Goal: Task Accomplishment & Management: Manage account settings

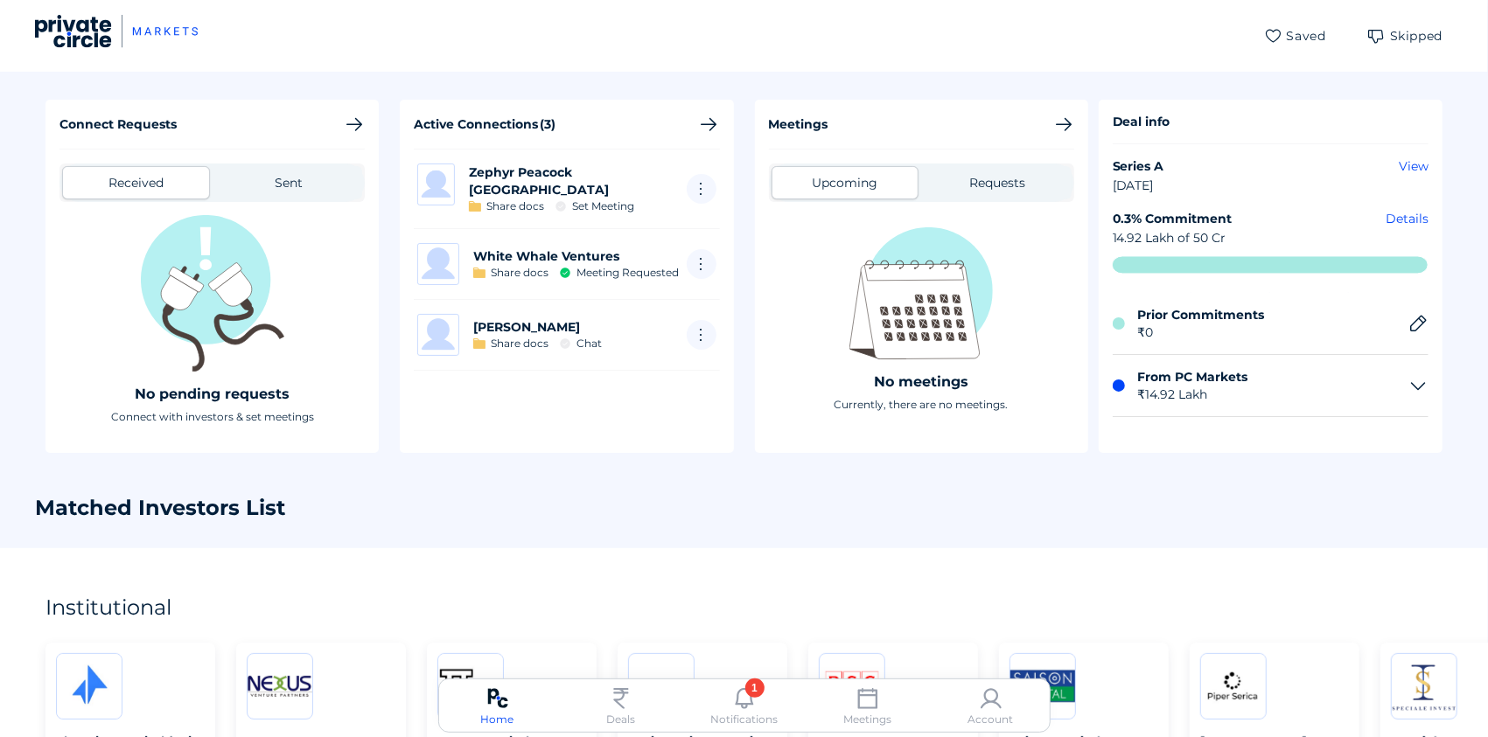
click at [995, 698] on img at bounding box center [991, 698] width 21 height 21
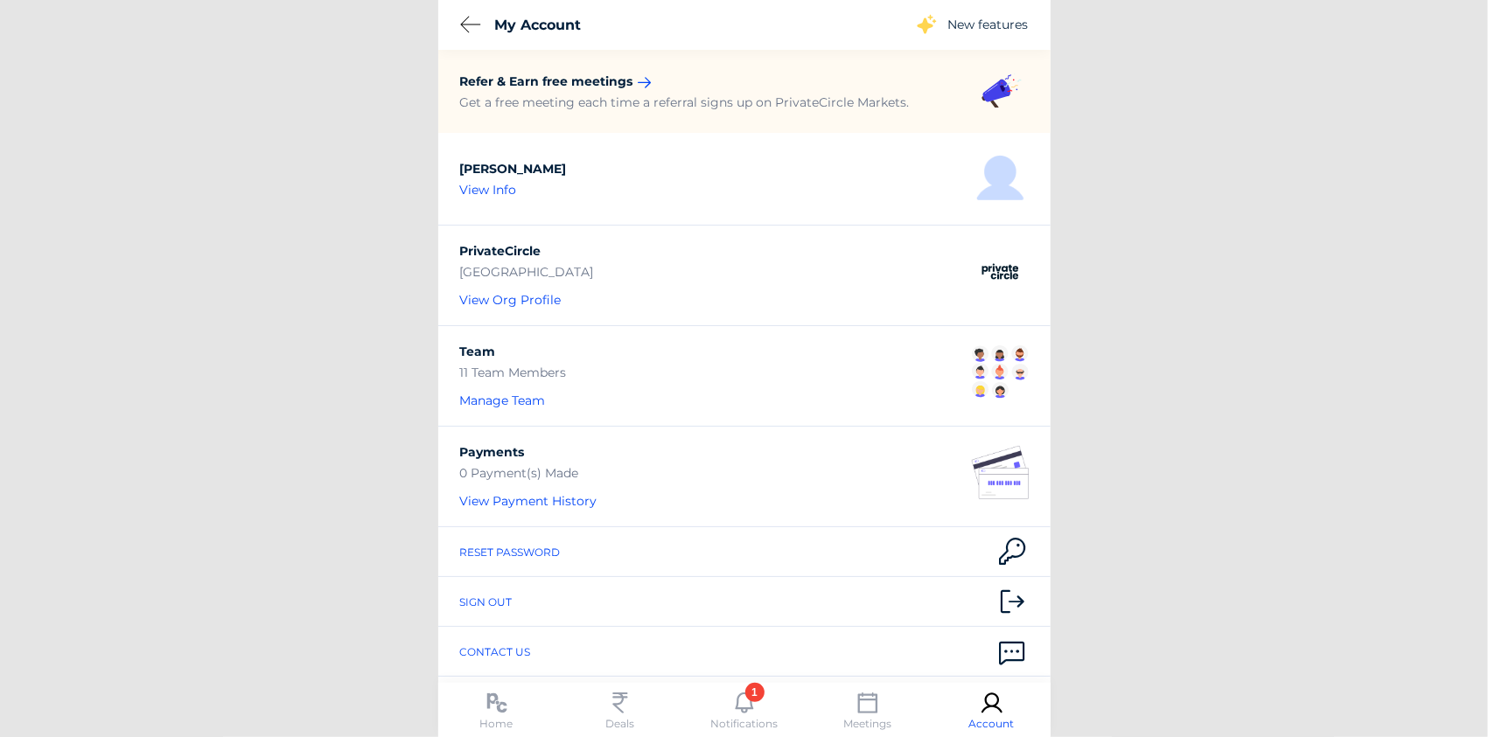
click at [483, 603] on div "Sign out" at bounding box center [744, 602] width 612 height 50
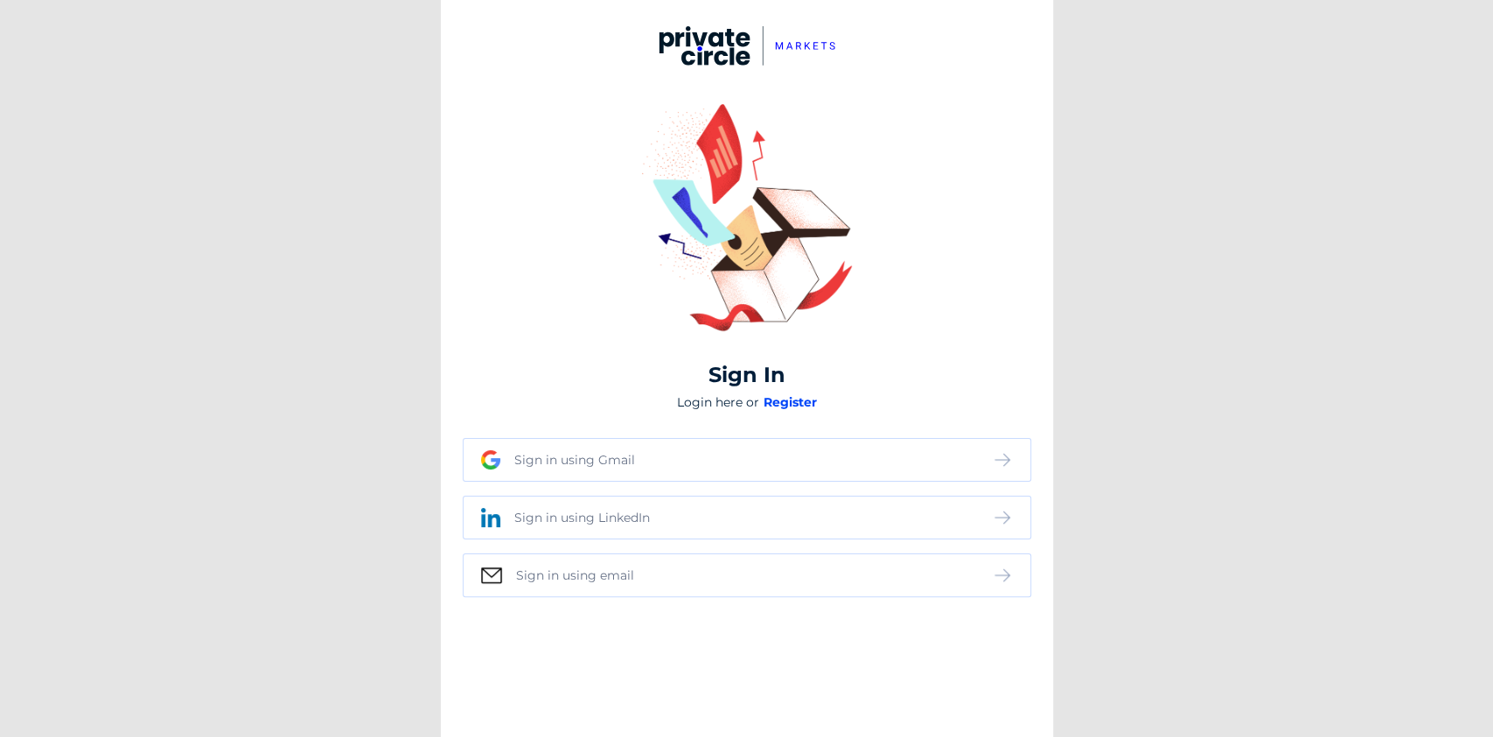
click at [597, 465] on div "Sign in using Gmail" at bounding box center [574, 460] width 121 height 16
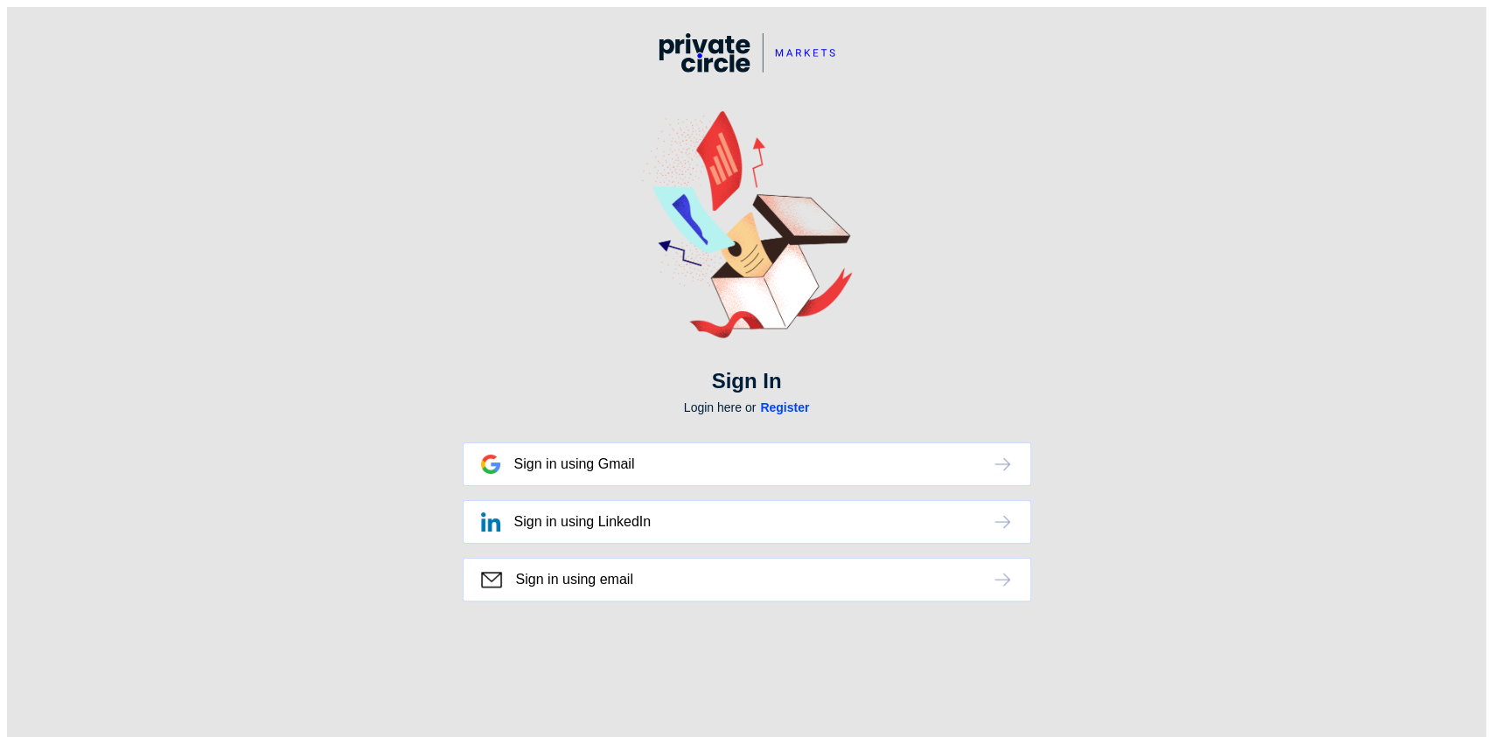
click at [636, 575] on div "Sign in using email" at bounding box center [736, 580] width 511 height 17
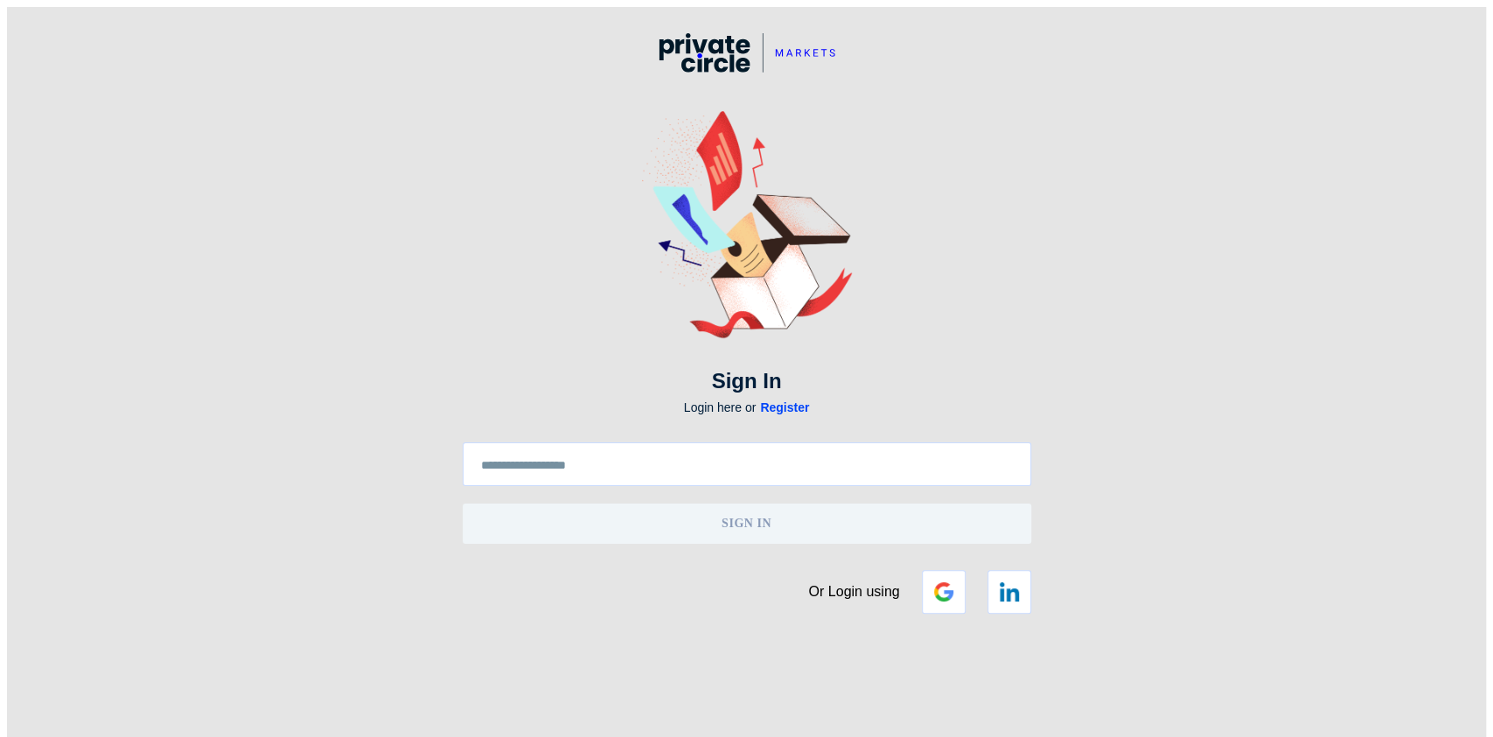
click at [587, 459] on input "text" at bounding box center [747, 465] width 532 height 13
type input "**********"
click at [699, 521] on span "sign in" at bounding box center [747, 524] width 532 height 31
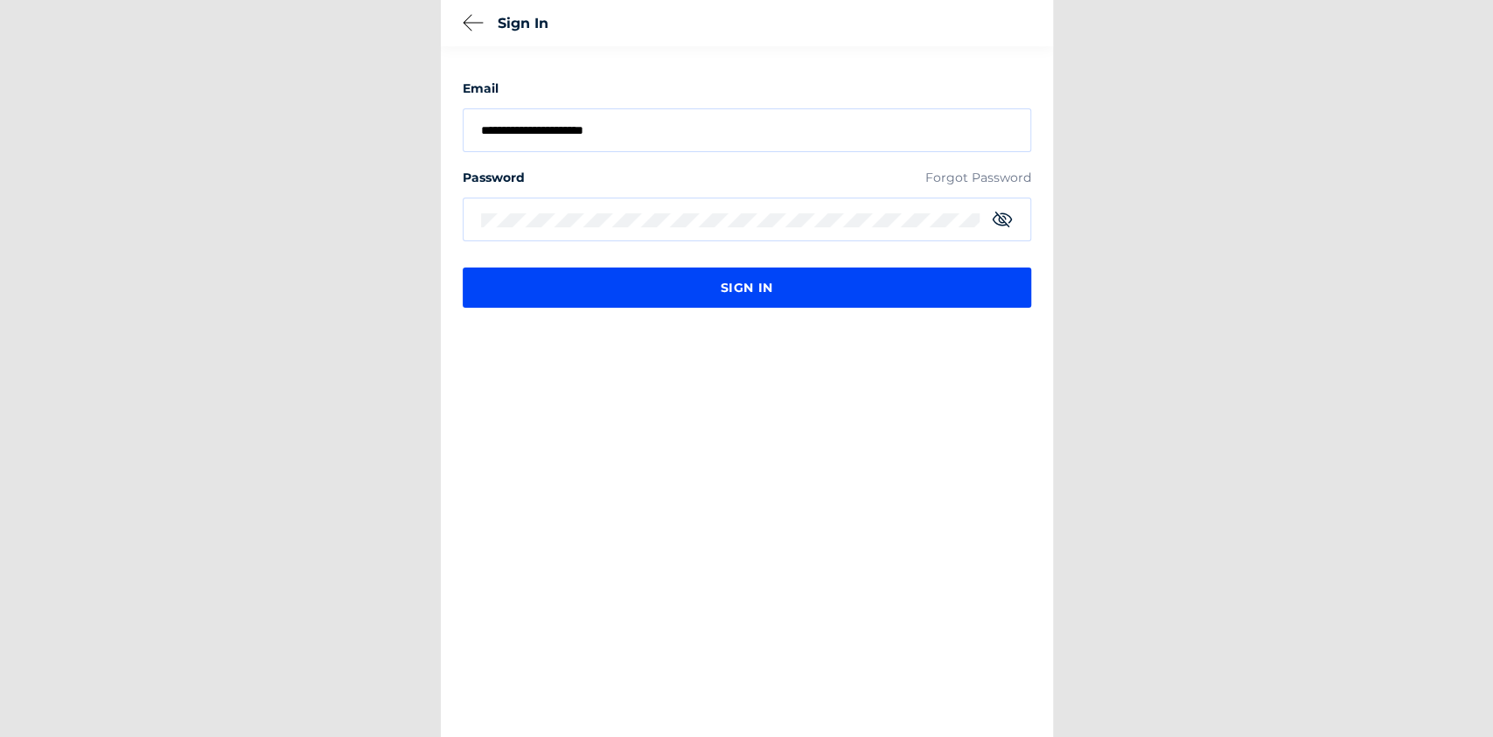
click at [700, 283] on span "sign in" at bounding box center [747, 287] width 534 height 31
